Goal: Information Seeking & Learning: Learn about a topic

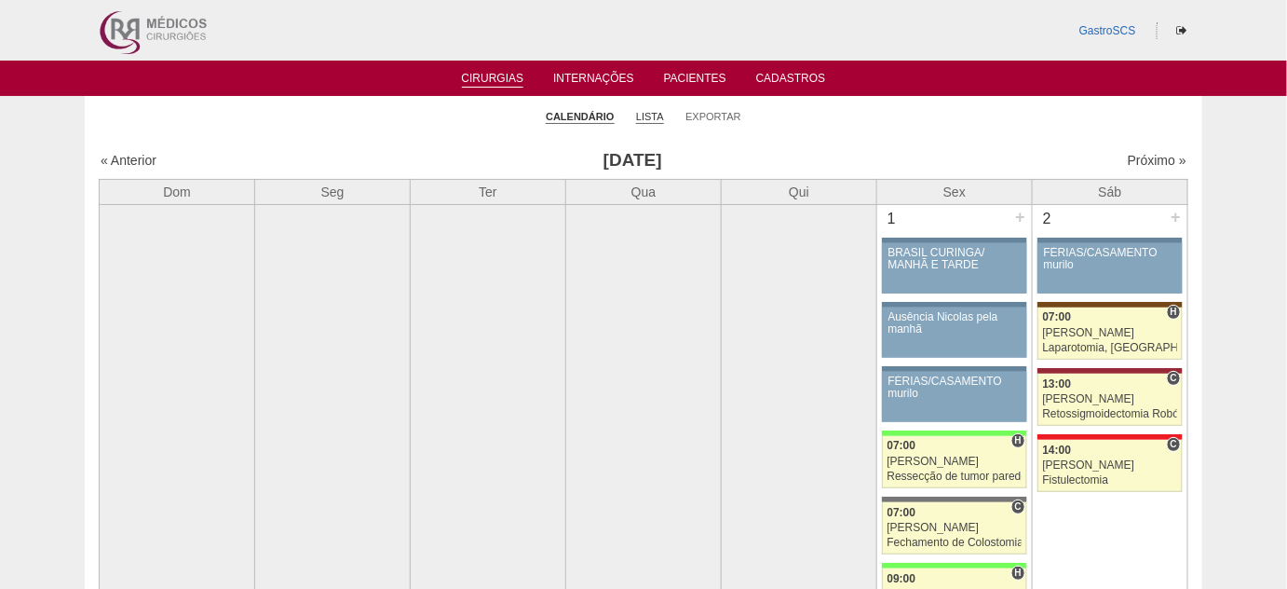
click at [648, 113] on link "Lista" at bounding box center [650, 117] width 28 height 14
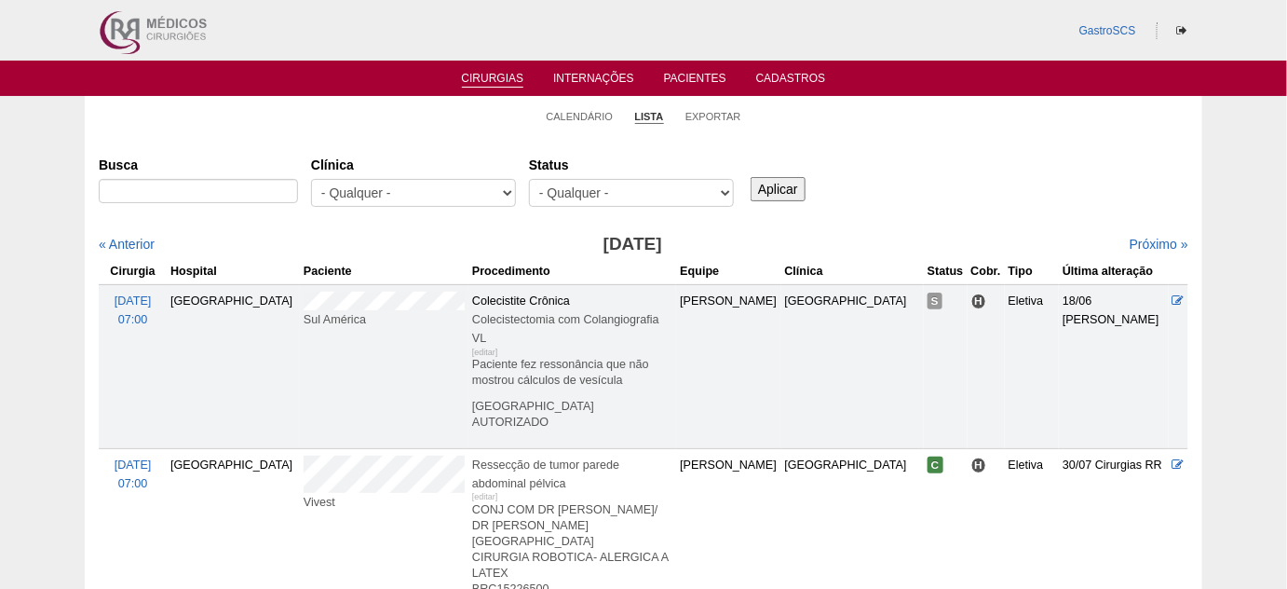
click at [683, 94] on ul "Cirurgias Internações Pacientes Cadastros" at bounding box center [643, 78] width 1287 height 35
click at [698, 76] on link "Pacientes" at bounding box center [695, 80] width 62 height 16
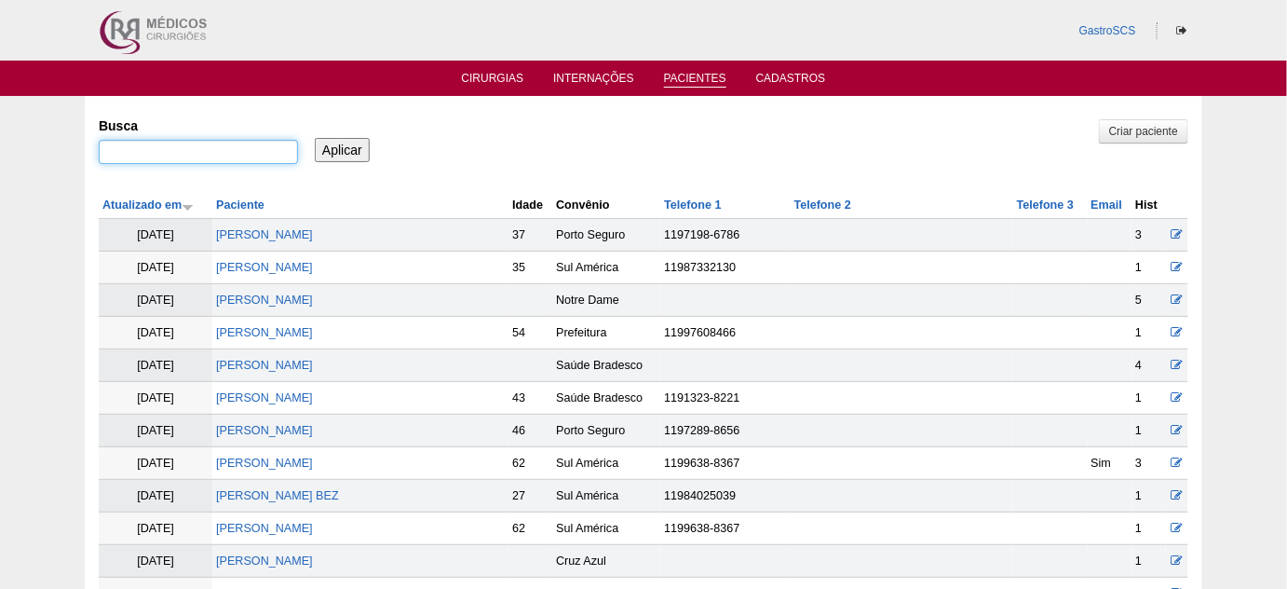
click at [271, 148] on input "Busca" at bounding box center [198, 152] width 199 height 24
type input "riicardo"
click at [315, 138] on input "Aplicar" at bounding box center [342, 150] width 55 height 24
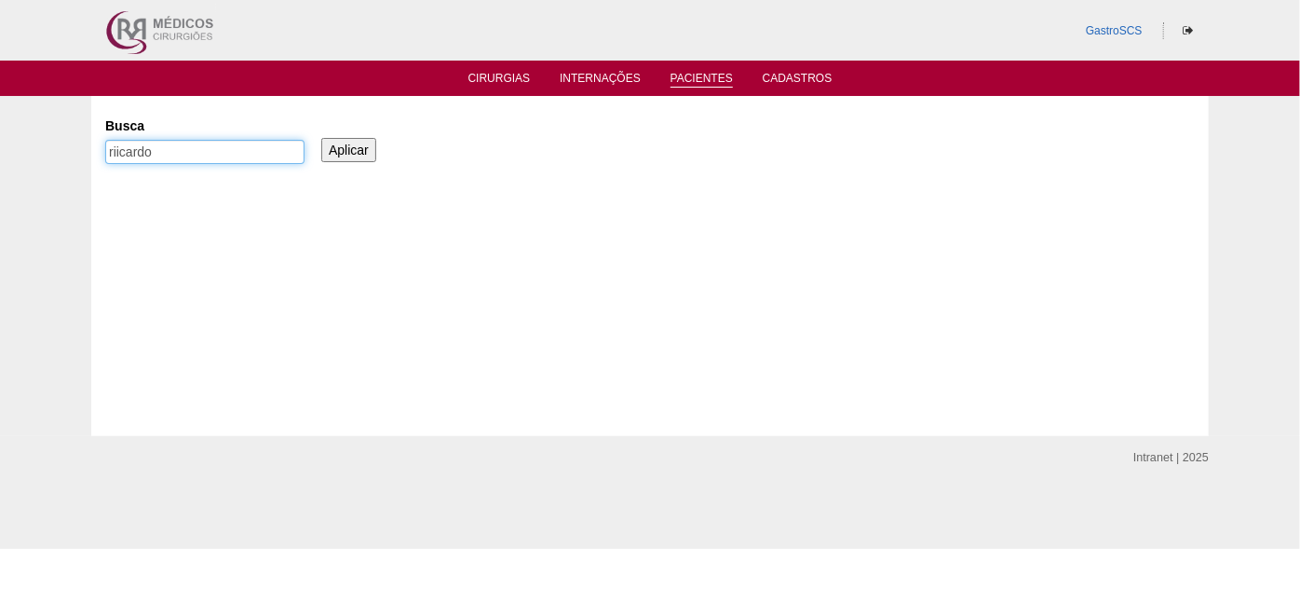
click at [124, 153] on input "riicardo" at bounding box center [204, 152] width 199 height 24
type input "ricardo"
click at [321, 138] on input "Aplicar" at bounding box center [348, 150] width 55 height 24
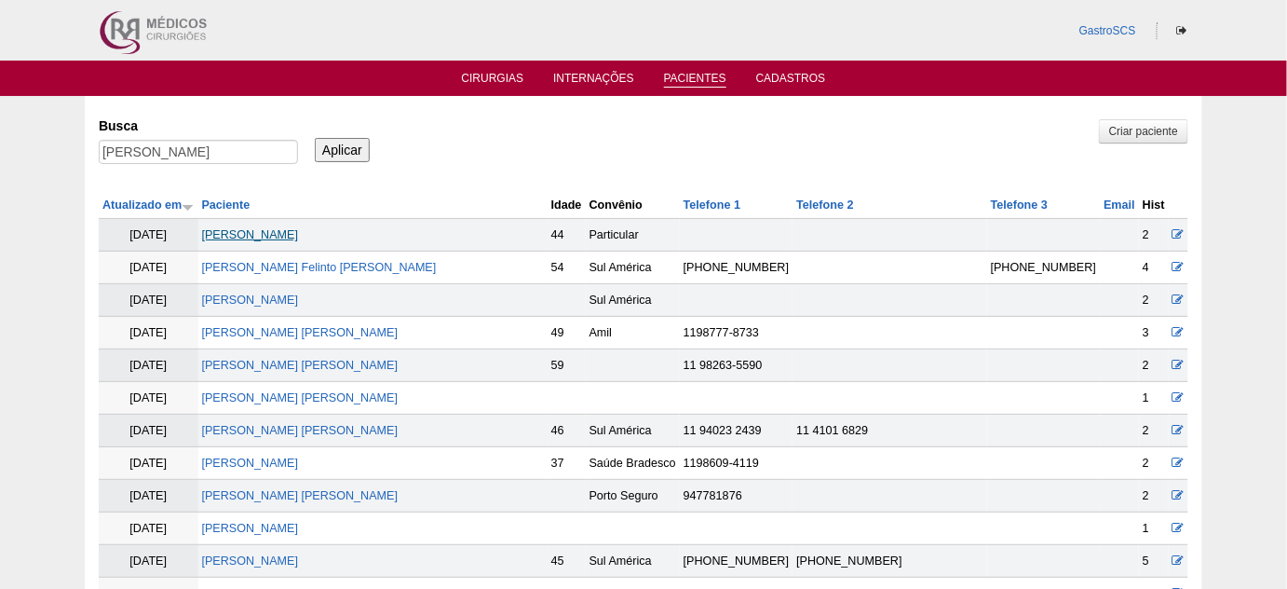
click at [265, 228] on link "Ricardo Fabreti Lima" at bounding box center [250, 234] width 97 height 13
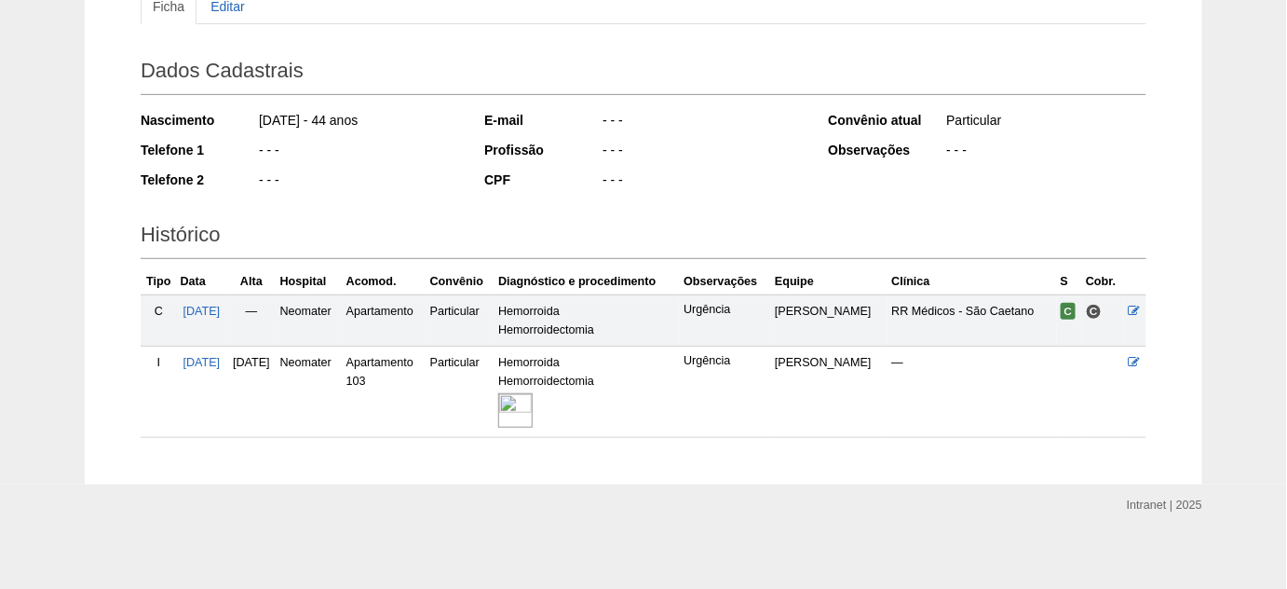
scroll to position [230, 0]
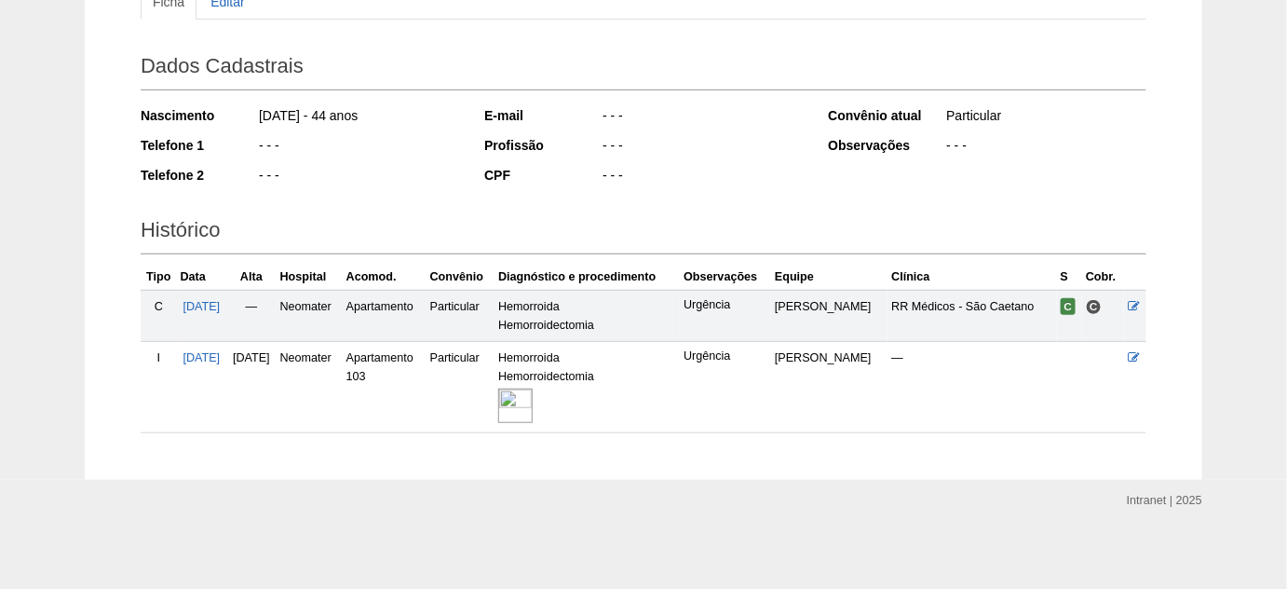
click at [533, 402] on img at bounding box center [515, 405] width 34 height 34
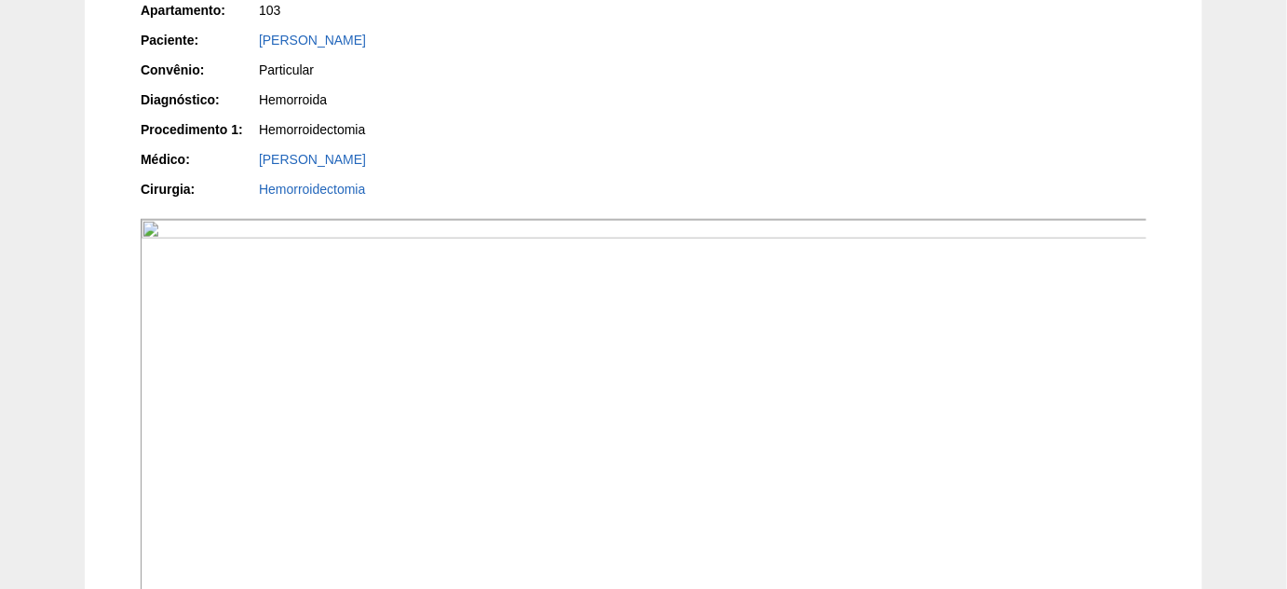
scroll to position [152, 0]
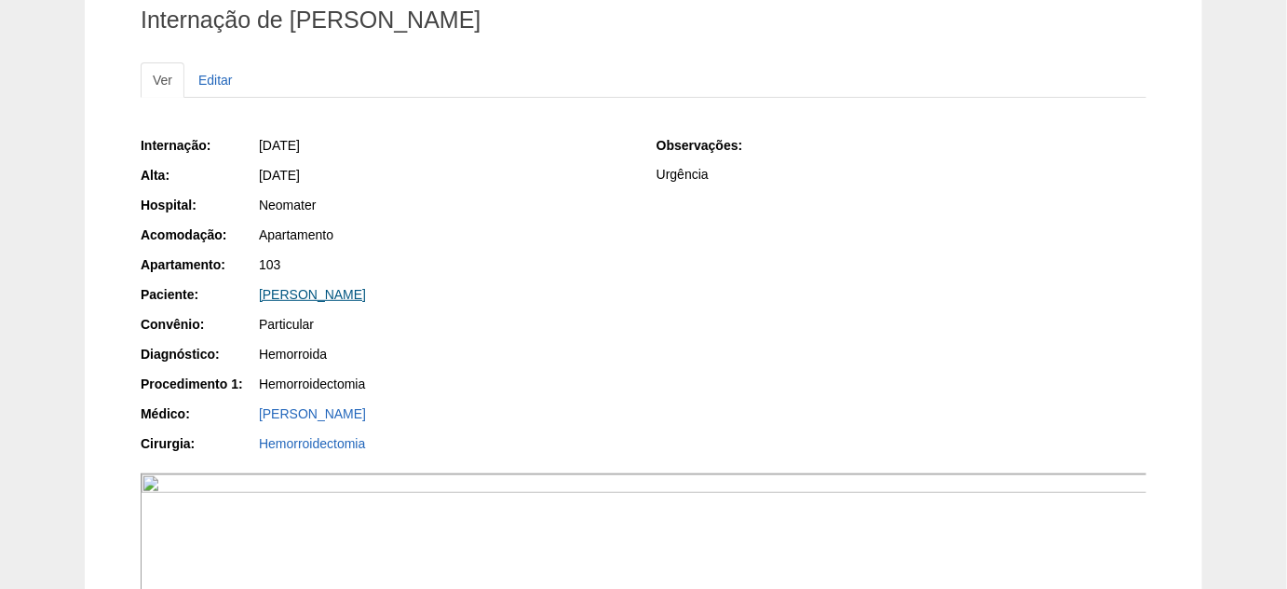
click at [330, 287] on link "[PERSON_NAME]" at bounding box center [312, 294] width 107 height 15
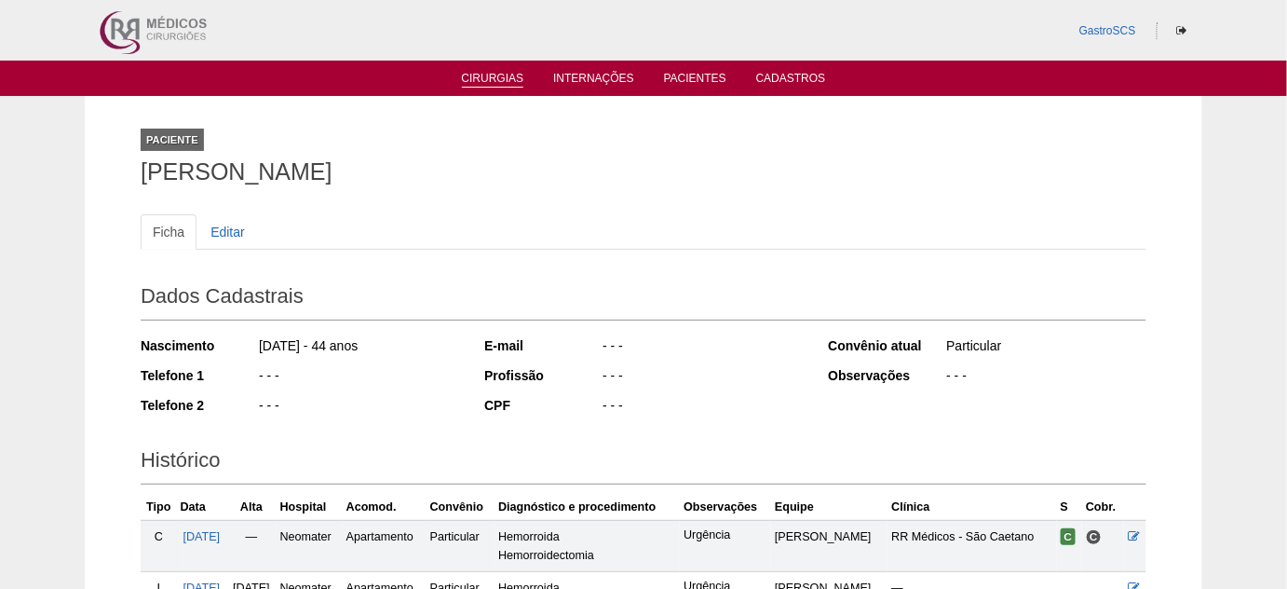
click at [493, 81] on link "Cirurgias" at bounding box center [493, 80] width 62 height 16
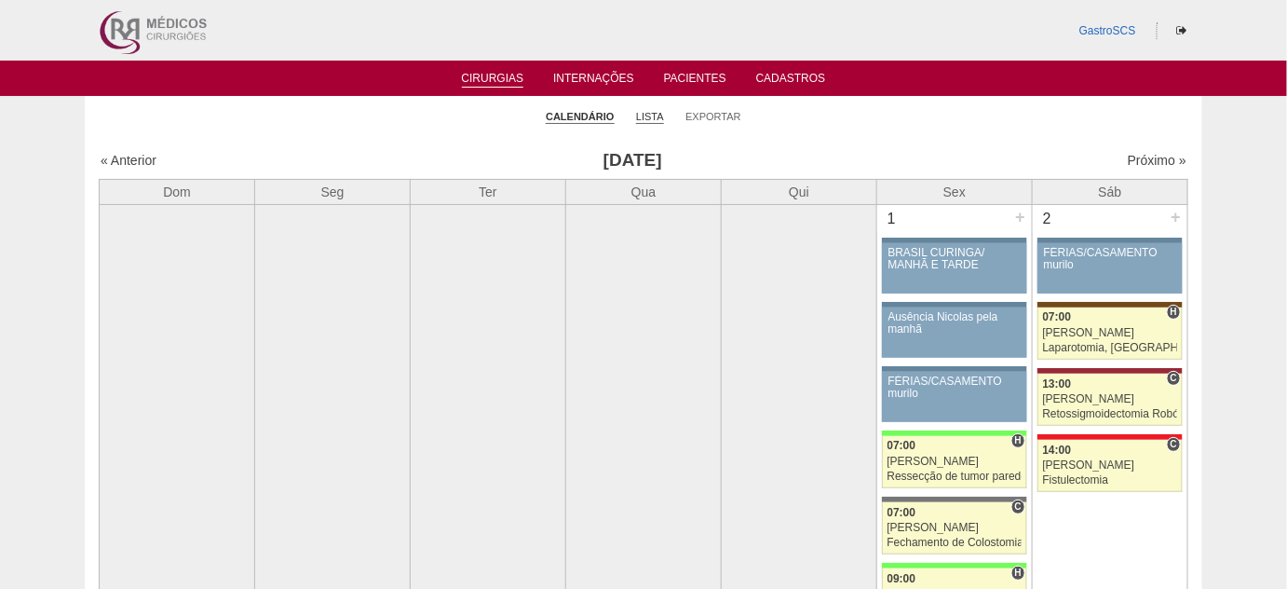
click at [649, 111] on link "Lista" at bounding box center [650, 117] width 28 height 14
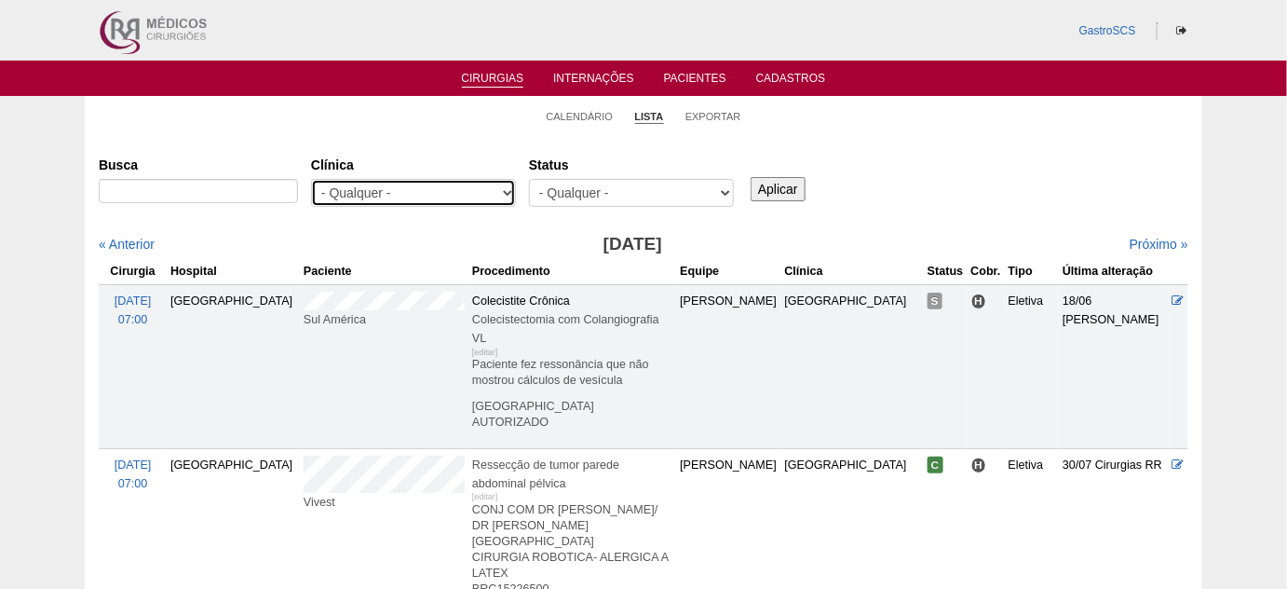
click at [452, 193] on select "- Qualquer - 6R Alphaville Assunção Bartira Brasil Christovão da Gama Cruz Azul…" at bounding box center [413, 193] width 205 height 28
click at [929, 203] on div "Busca Clínica - Qualquer - 6R Alphaville Assunção Bartira Brasil Christovão da …" at bounding box center [644, 182] width 1090 height 67
click at [563, 111] on link "Calendário" at bounding box center [580, 117] width 67 height 14
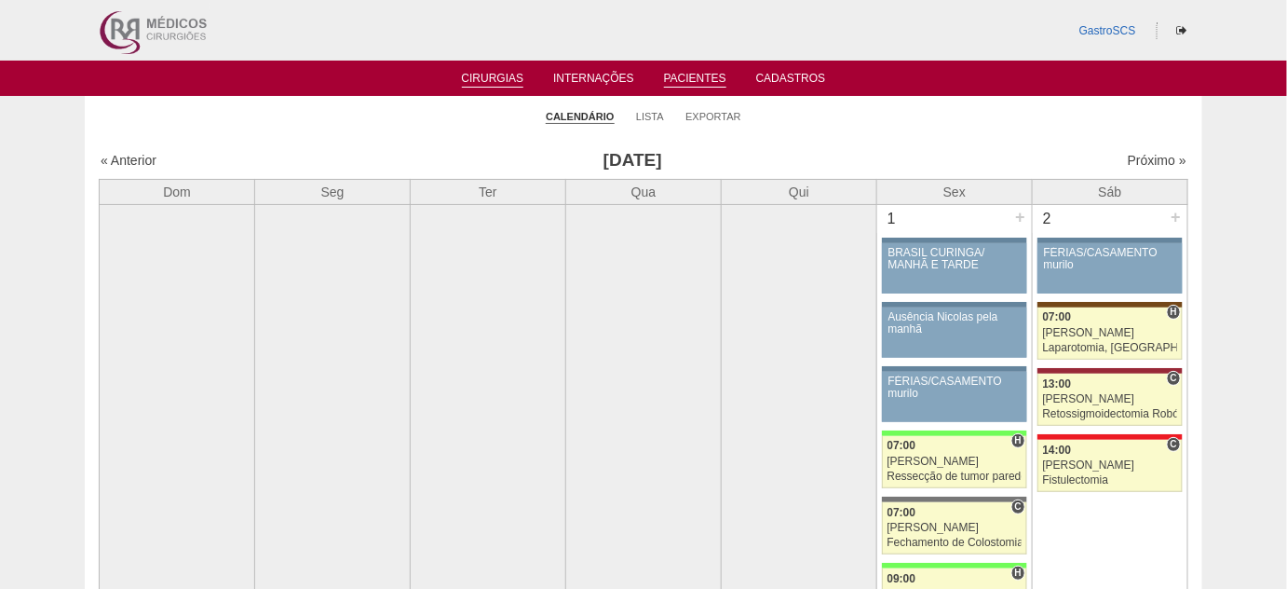
click at [684, 86] on link "Pacientes" at bounding box center [695, 80] width 62 height 16
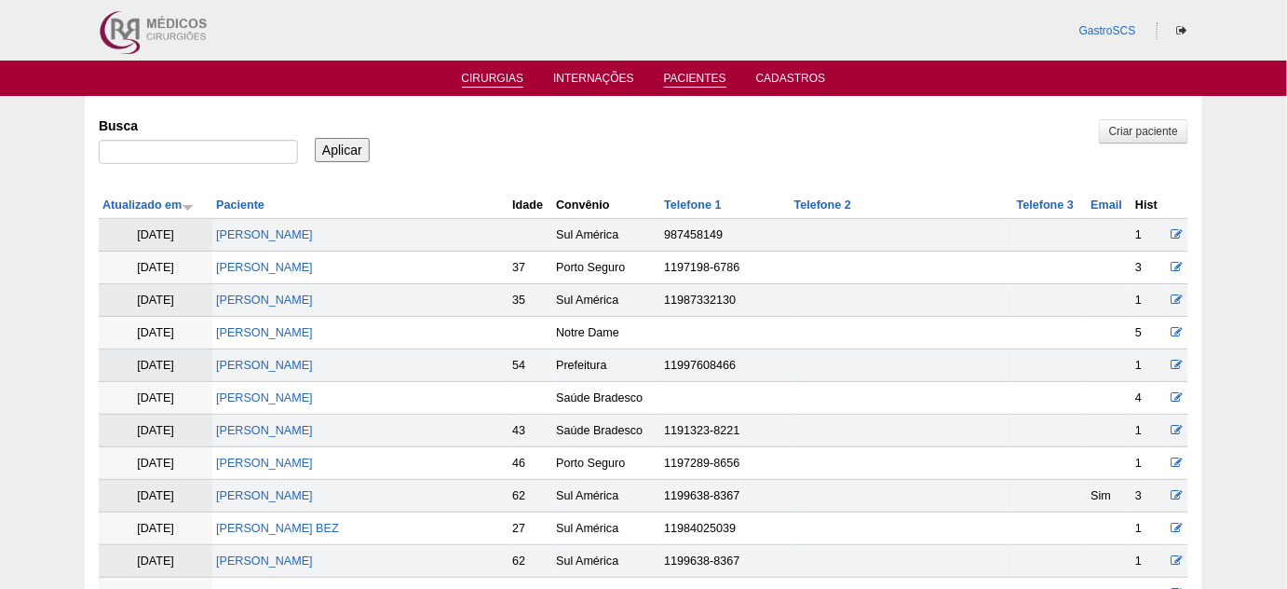
click at [485, 86] on link "Cirurgias" at bounding box center [493, 80] width 62 height 16
click at [494, 76] on link "Cirurgias" at bounding box center [493, 80] width 62 height 16
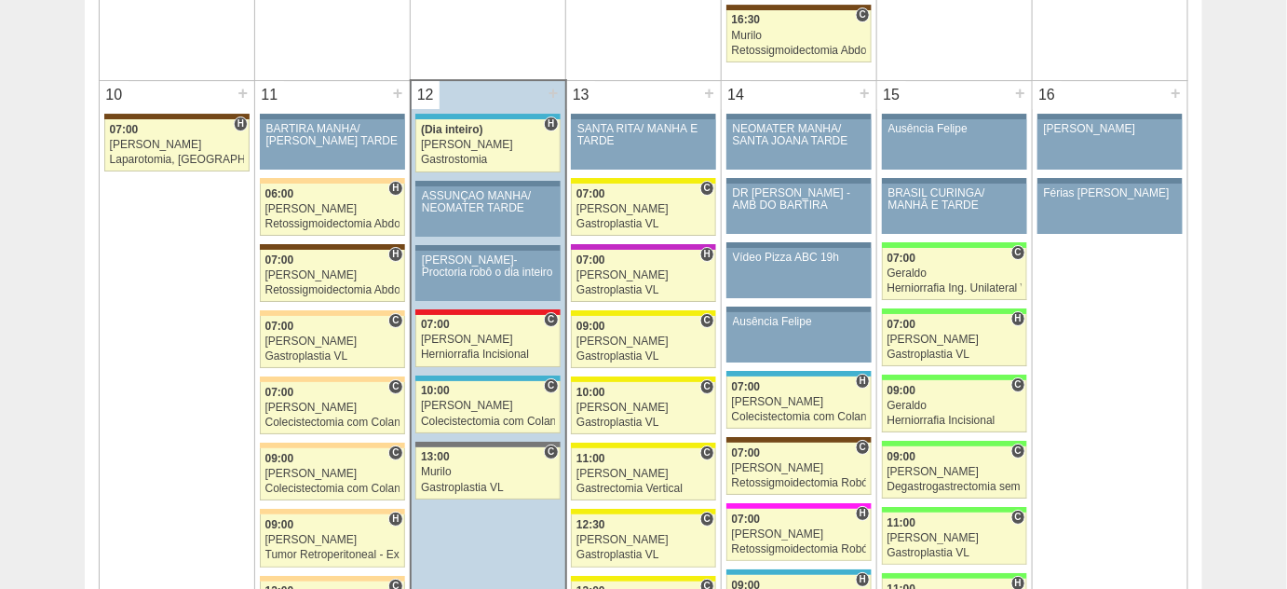
scroll to position [2117, 0]
click at [447, 415] on div "Colecistectomia com Colangiografia VL" at bounding box center [488, 421] width 134 height 12
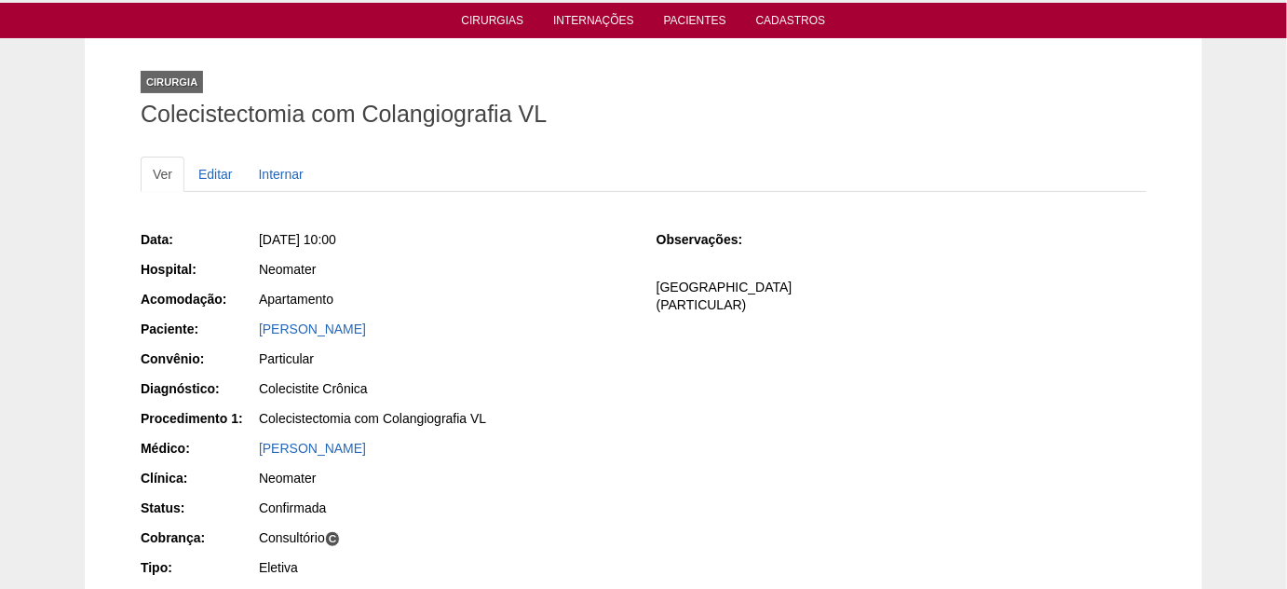
scroll to position [84, 0]
